Goal: Download file/media

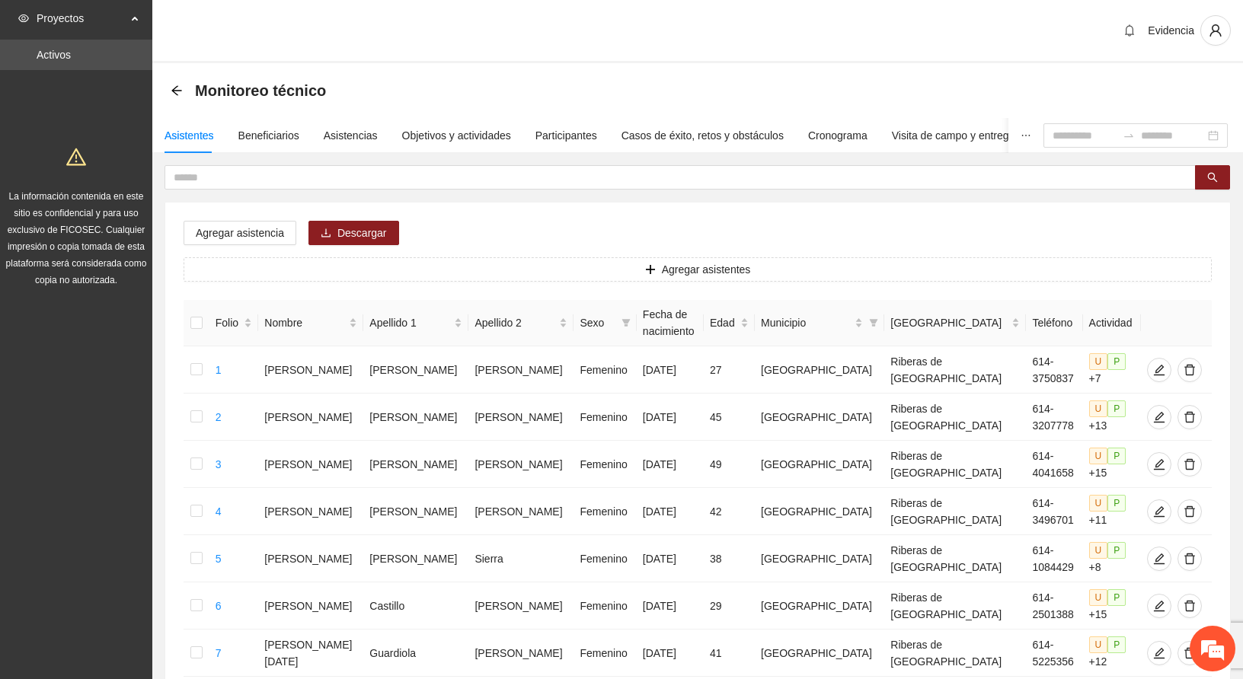
click at [625, 26] on div "Evidencia" at bounding box center [697, 31] width 1091 height 63
click at [602, 21] on div "Evidencia" at bounding box center [697, 31] width 1091 height 63
click at [709, 26] on div "Evidencia" at bounding box center [697, 31] width 1091 height 63
click at [661, 33] on div "Evidencia" at bounding box center [697, 31] width 1091 height 63
click at [846, 27] on div "Evidencia" at bounding box center [697, 31] width 1091 height 63
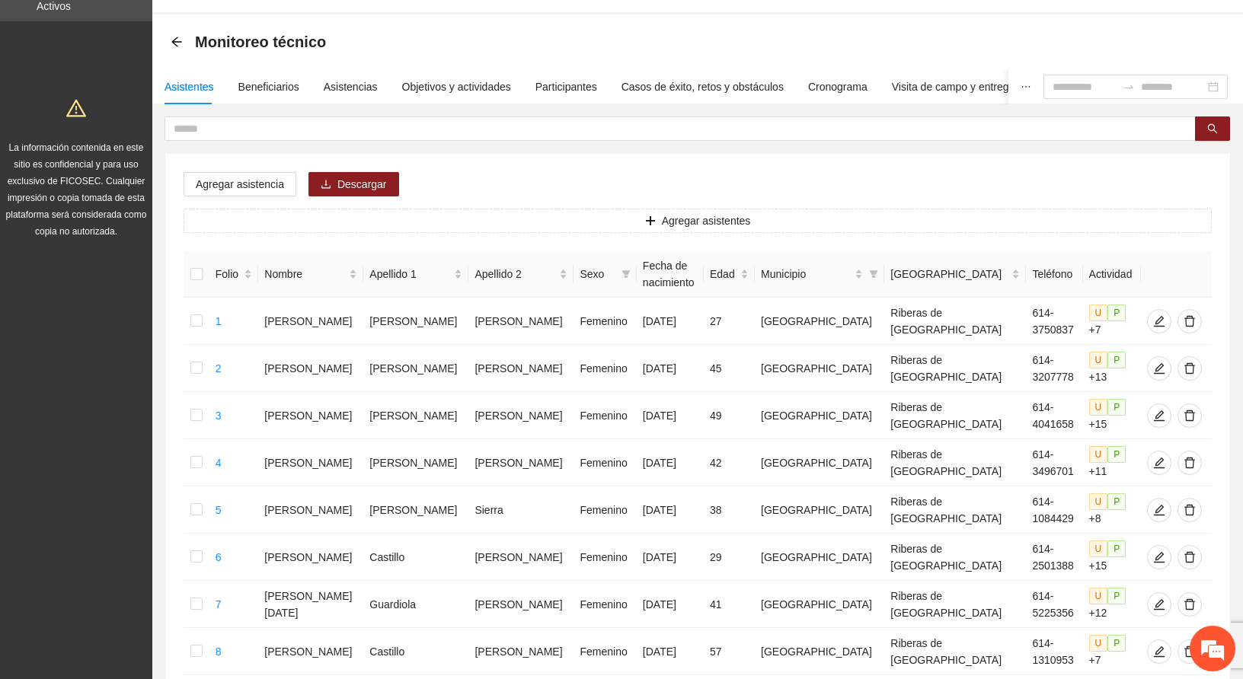
scroll to position [30, 0]
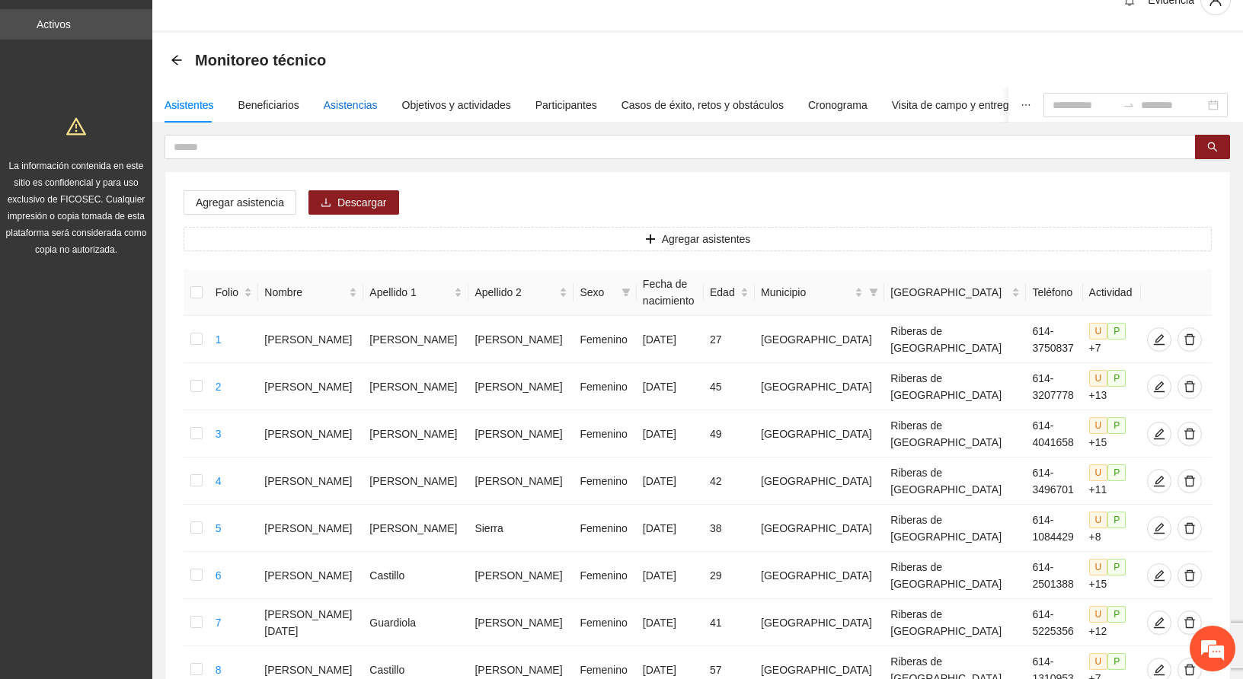
click at [345, 110] on div "Asistencias" at bounding box center [351, 105] width 54 height 17
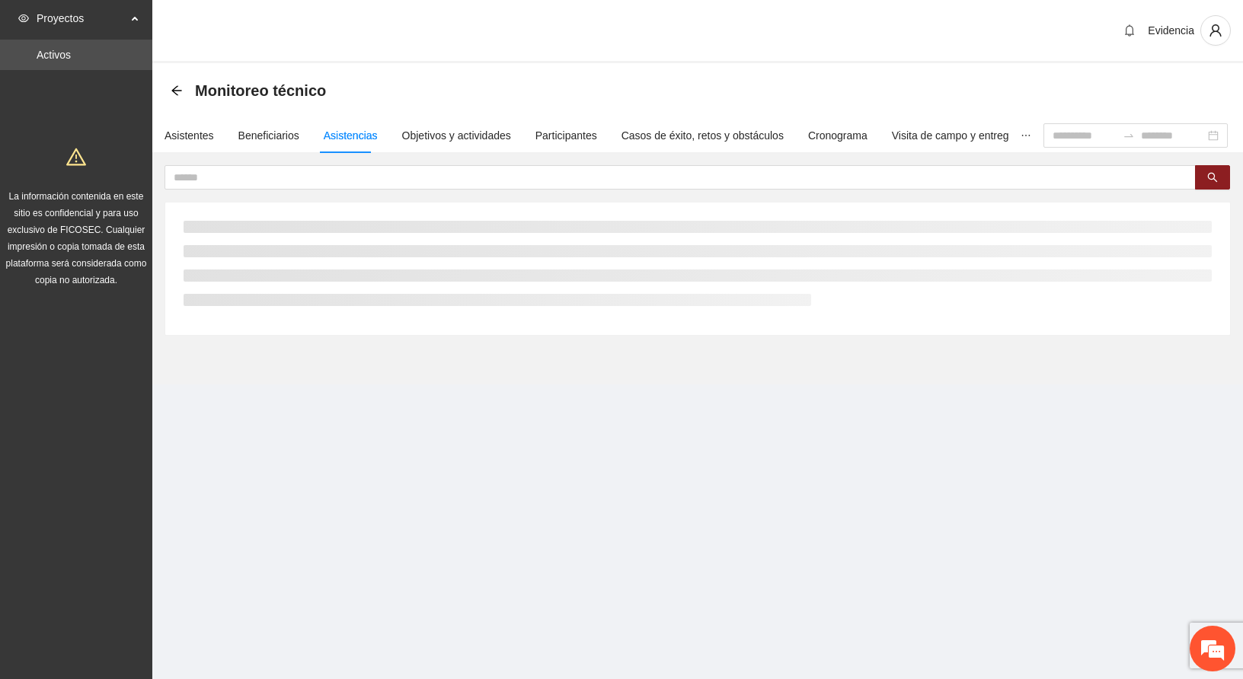
scroll to position [0, 0]
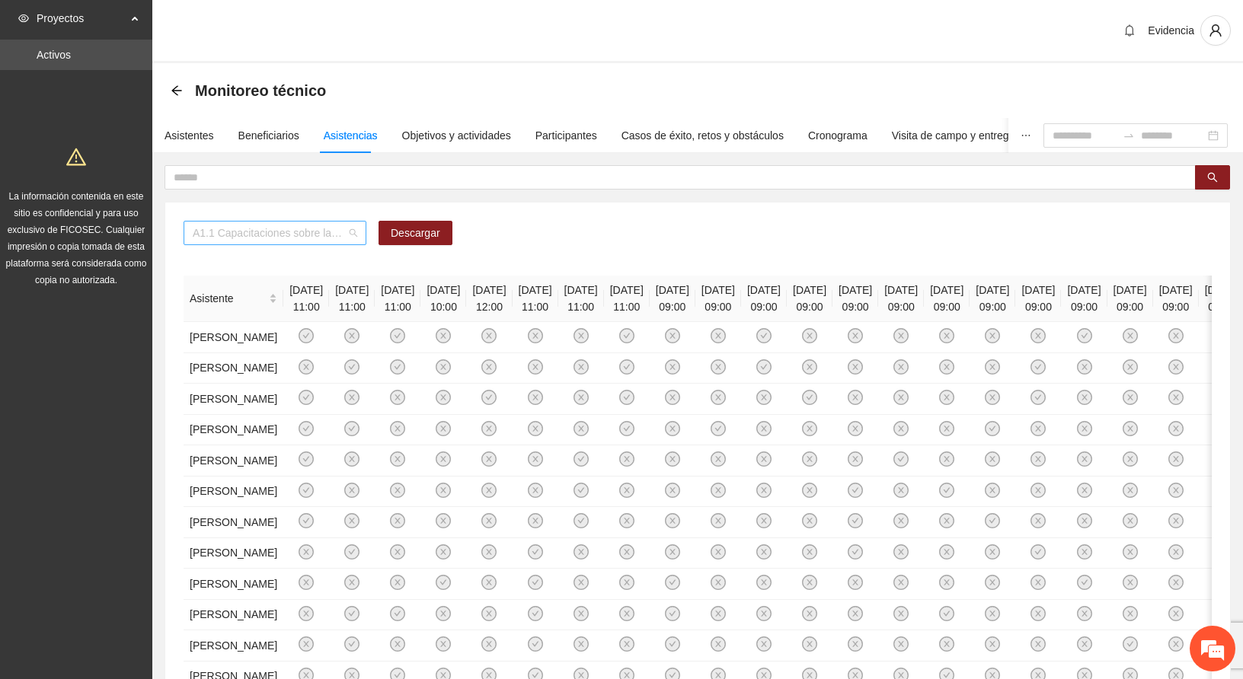
click at [356, 234] on span "A1.1 Capacitaciones sobre la metodología de funcionamiento familiar a promotora…" at bounding box center [275, 233] width 165 height 23
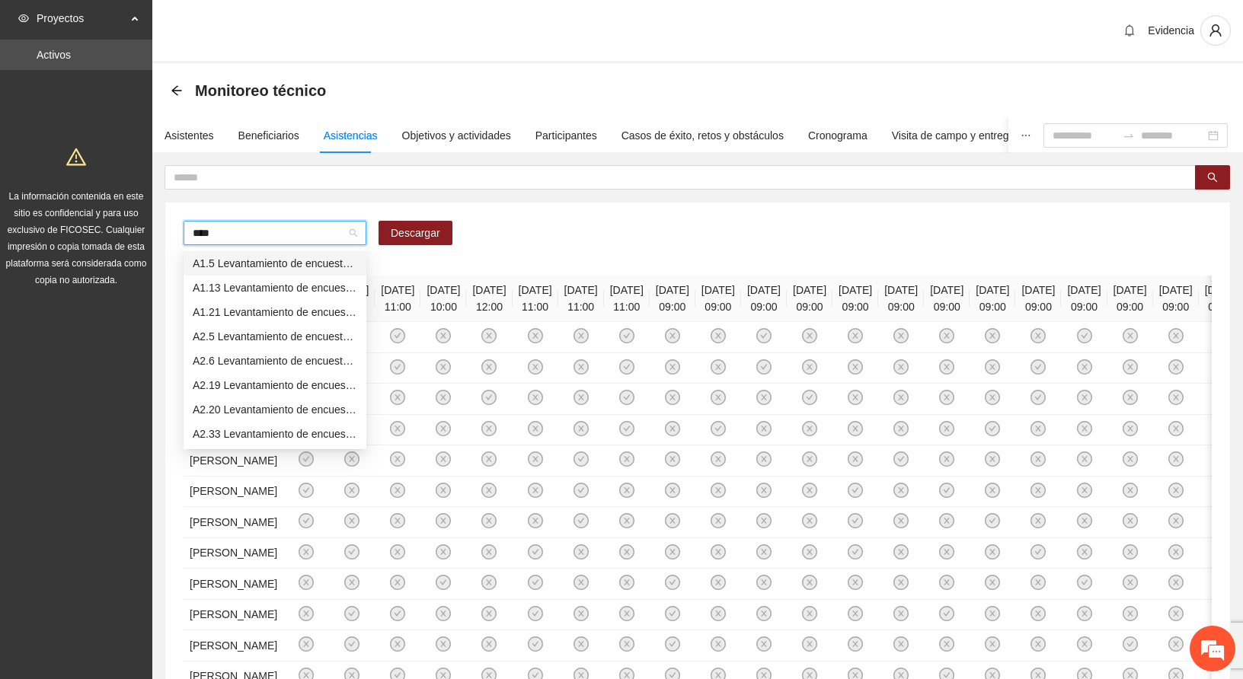
type input "*****"
click at [240, 430] on div "A2.34 Levantamiento de encuestas de satisfacción para niños, niñas y adolescent…" at bounding box center [275, 435] width 165 height 17
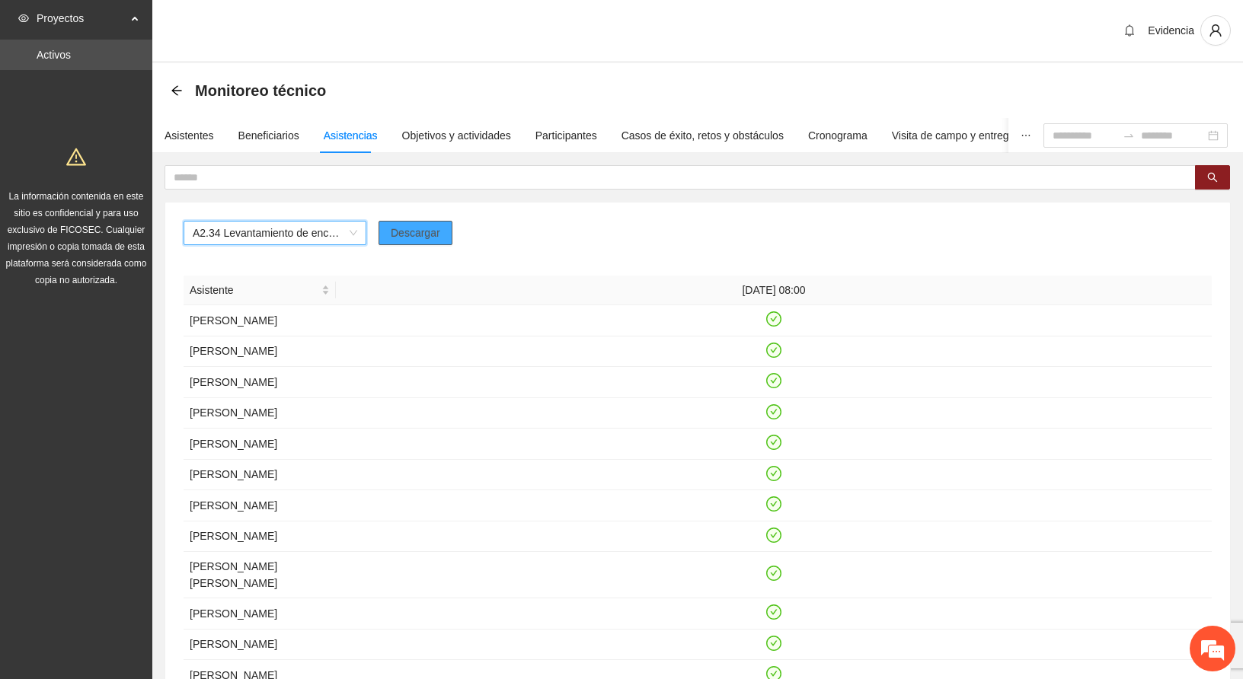
click at [412, 225] on span "Descargar" at bounding box center [416, 233] width 50 height 17
click at [355, 241] on span "A2.34 Levantamiento de encuestas de satisfacción para niños, niñas y adolescent…" at bounding box center [275, 233] width 165 height 23
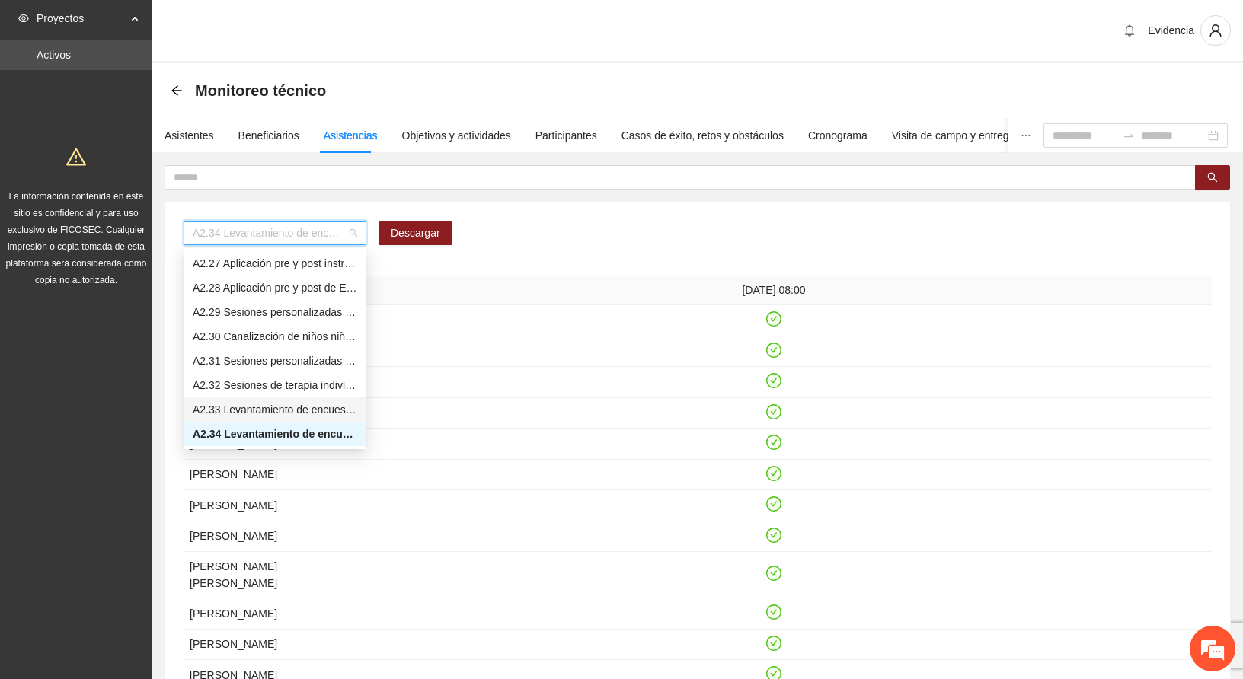
click at [261, 410] on div "A2.33 Levantamiento de encuestas de satisfacción para personas adultas en [GEOG…" at bounding box center [275, 409] width 165 height 17
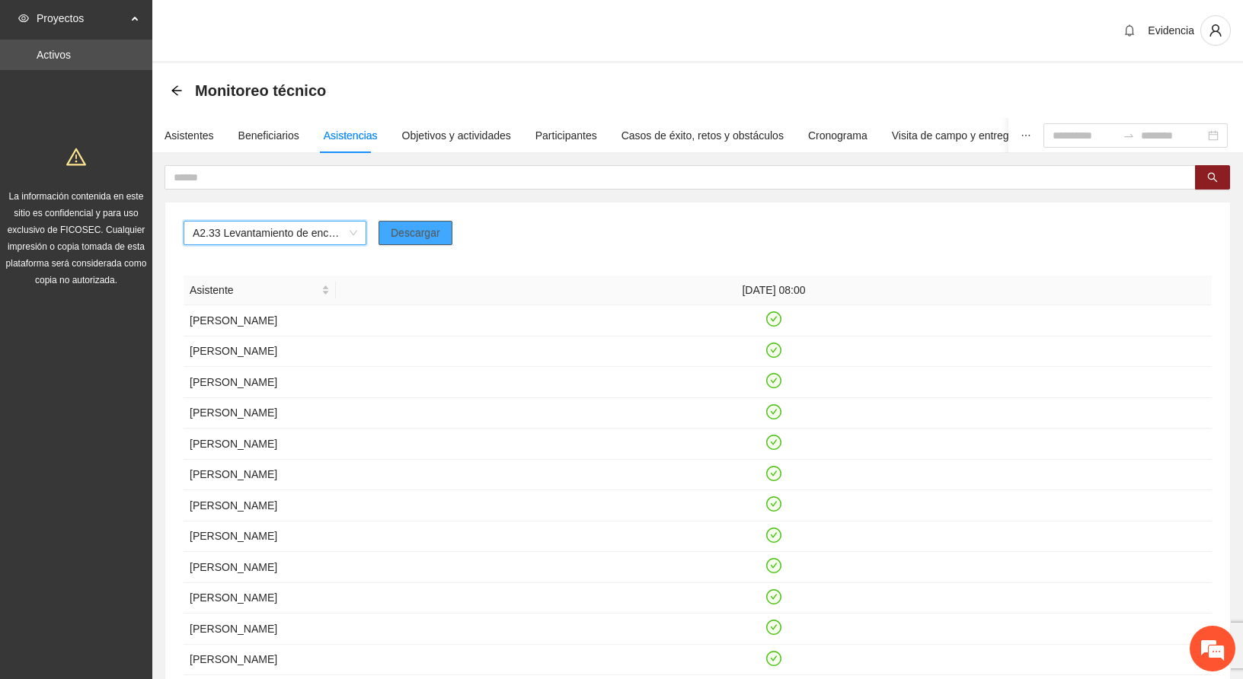
click at [409, 232] on span "Descargar" at bounding box center [416, 233] width 50 height 17
